Goal: Navigation & Orientation: Find specific page/section

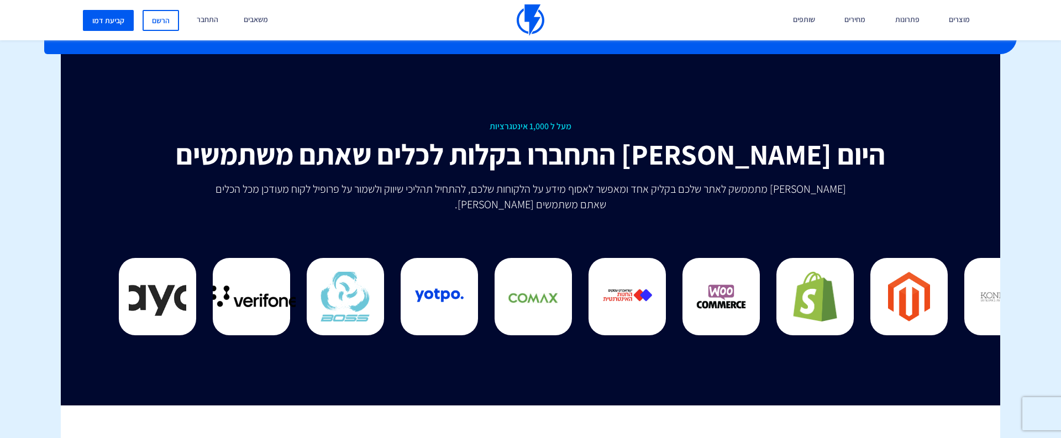
scroll to position [2824, 0]
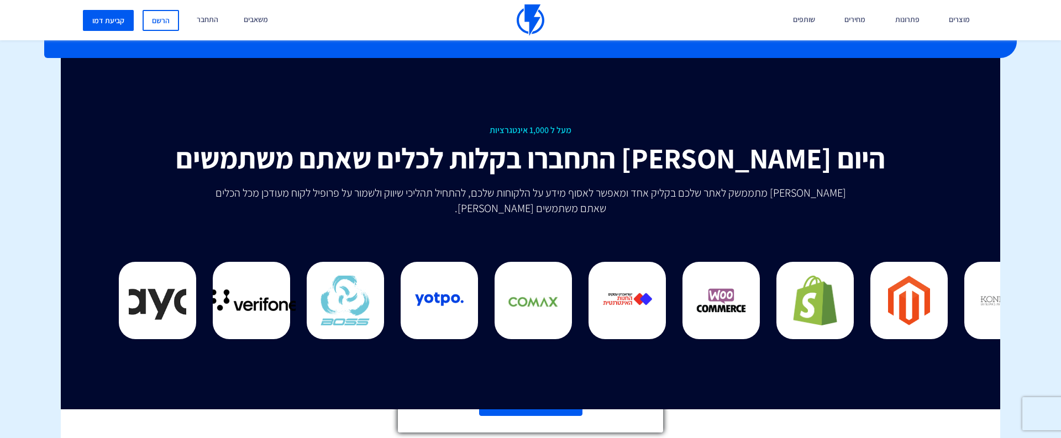
click at [650, 302] on line at bounding box center [653, 300] width 8 height 8
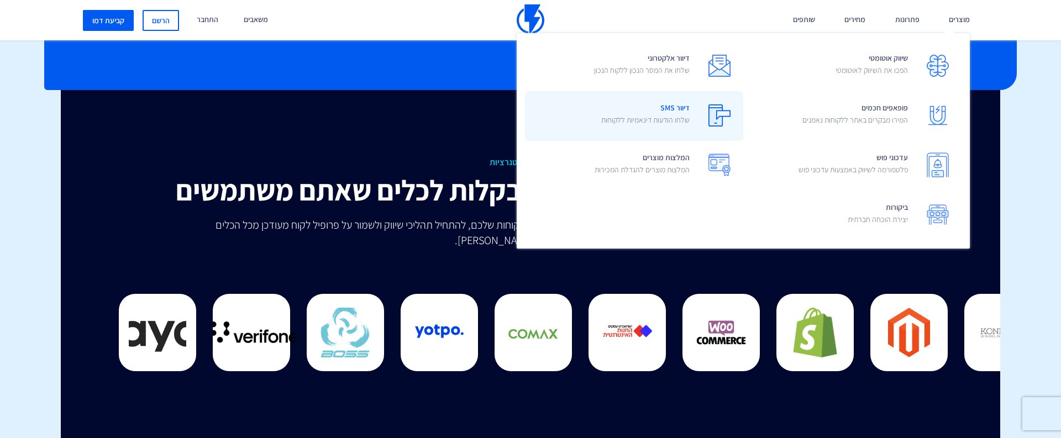
click at [673, 103] on span "דיוור SMS שלחו הודעות דינאמיות ללקוחות" at bounding box center [646, 116] width 88 height 32
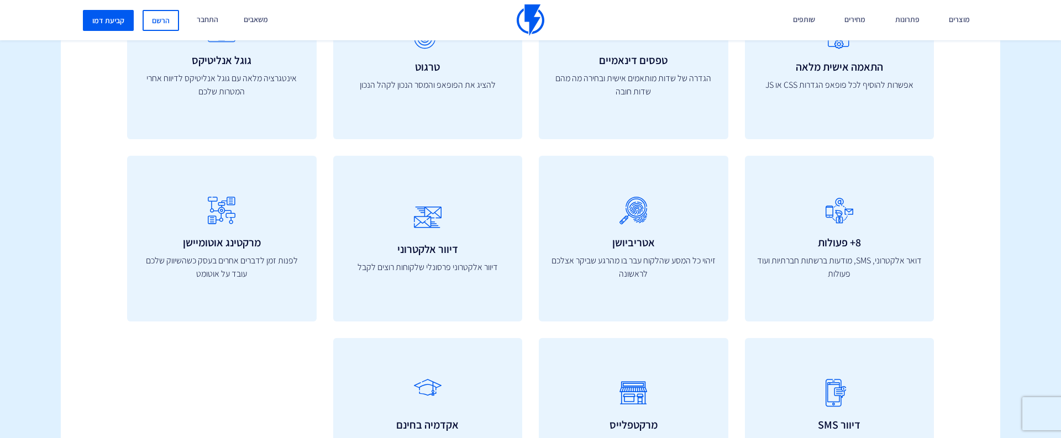
scroll to position [4025, 0]
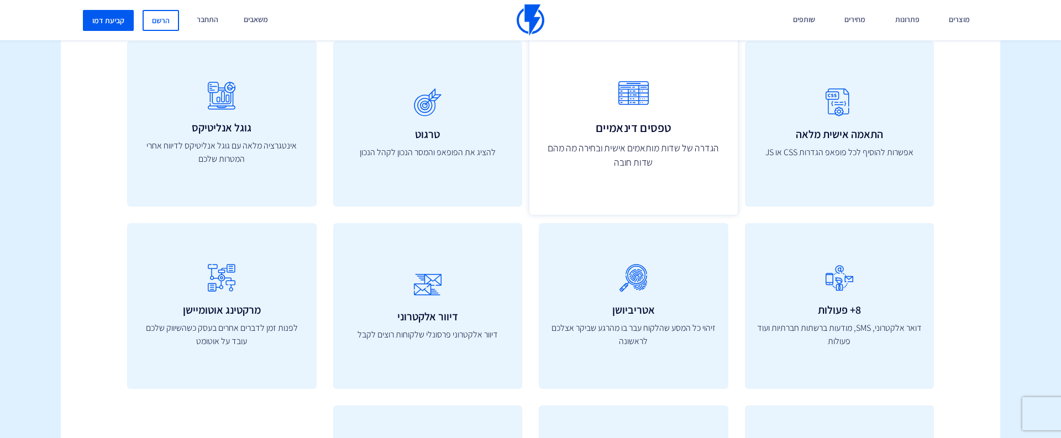
click at [641, 100] on icon at bounding box center [634, 94] width 184 height 44
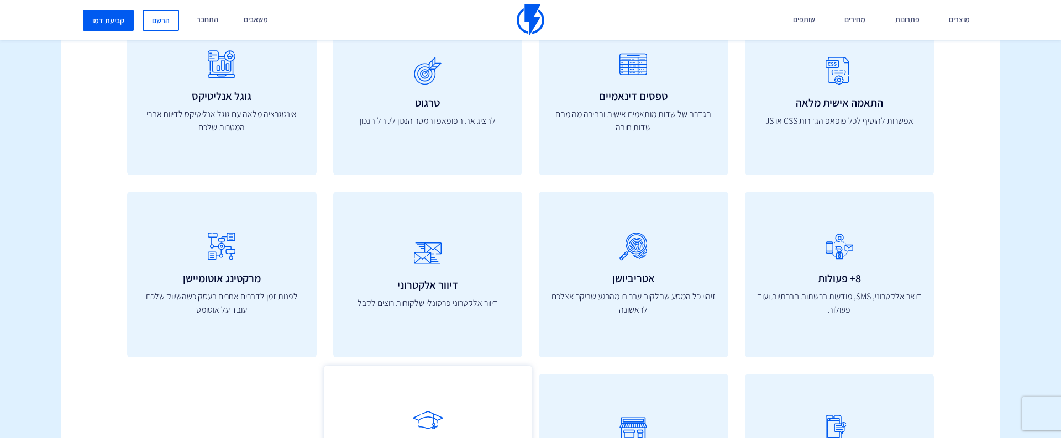
scroll to position [4054, 0]
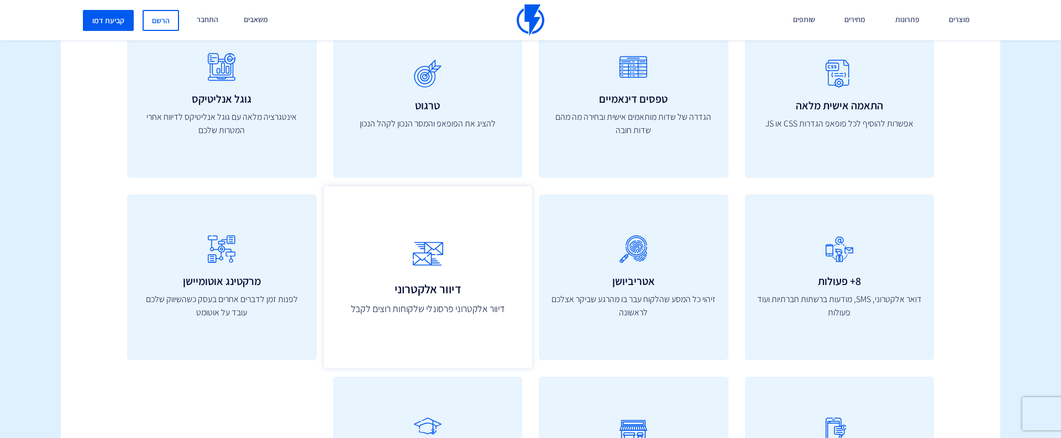
click at [475, 257] on icon at bounding box center [428, 255] width 184 height 44
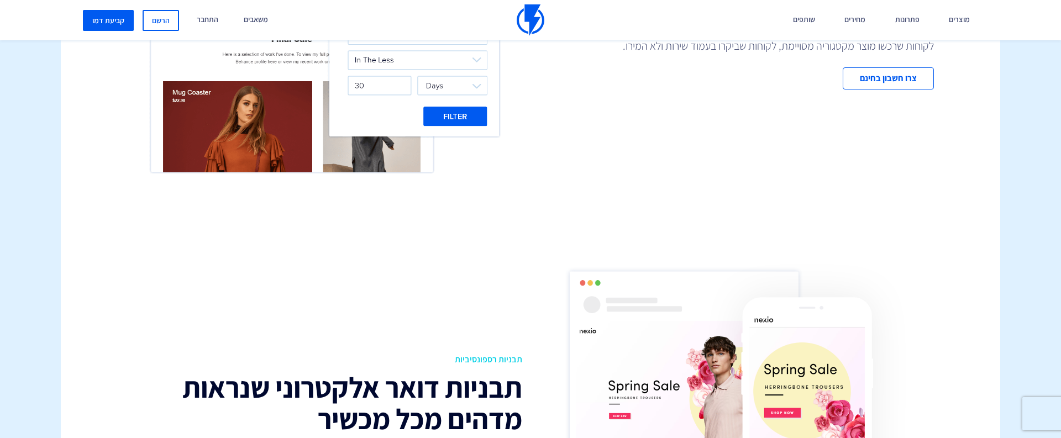
scroll to position [757, 0]
